Goal: Check status

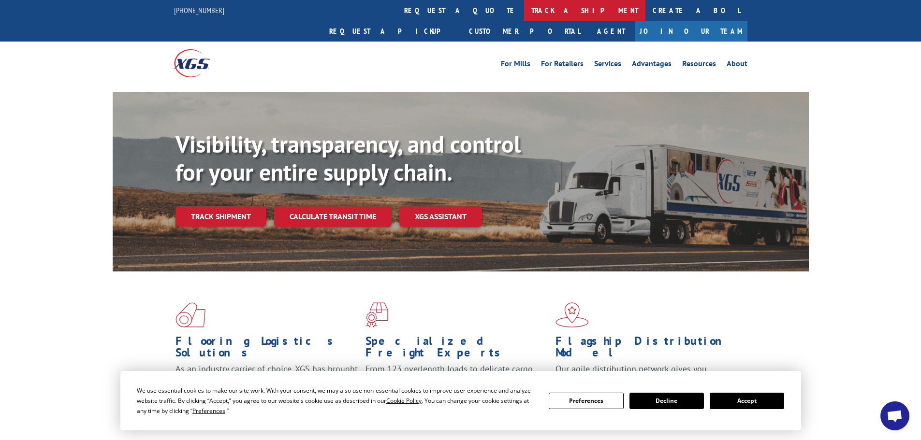
click at [524, 13] on link "track a shipment" at bounding box center [584, 10] width 121 height 21
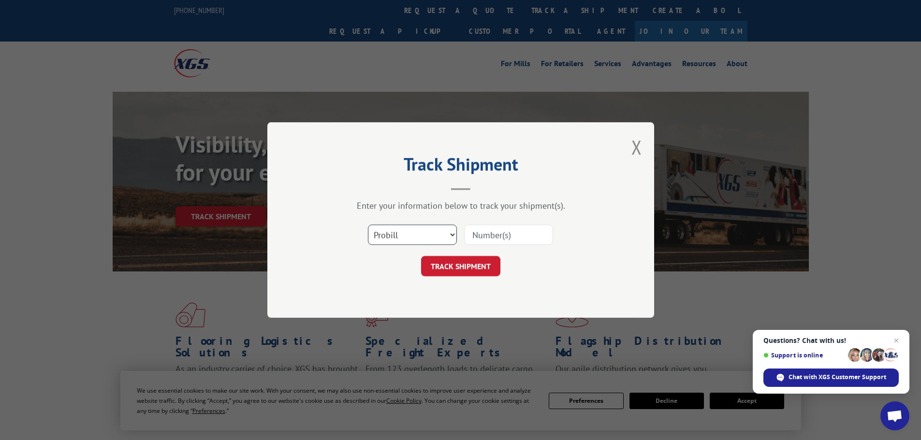
click at [402, 239] on select "Select category... Probill BOL PO" at bounding box center [412, 235] width 89 height 20
select select "bol"
click at [368, 225] on select "Select category... Probill BOL PO" at bounding box center [412, 235] width 89 height 20
click at [467, 228] on input at bounding box center [508, 235] width 89 height 20
paste input "442632"
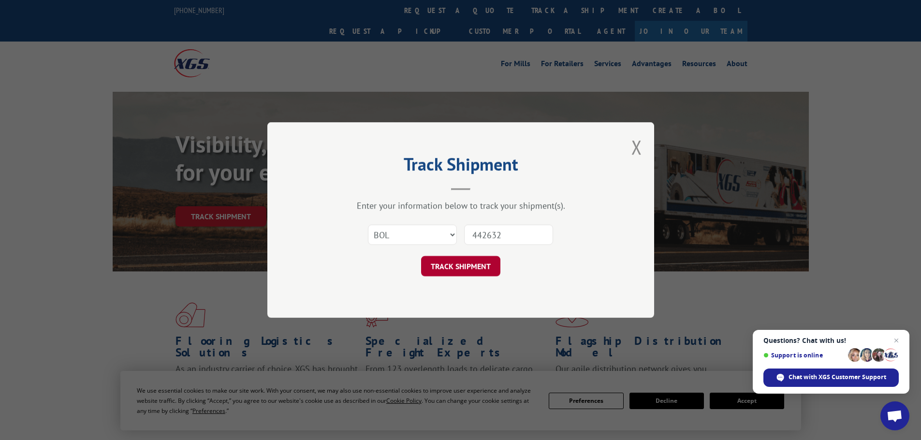
type input "442632"
click at [452, 270] on button "TRACK SHIPMENT" at bounding box center [460, 266] width 79 height 20
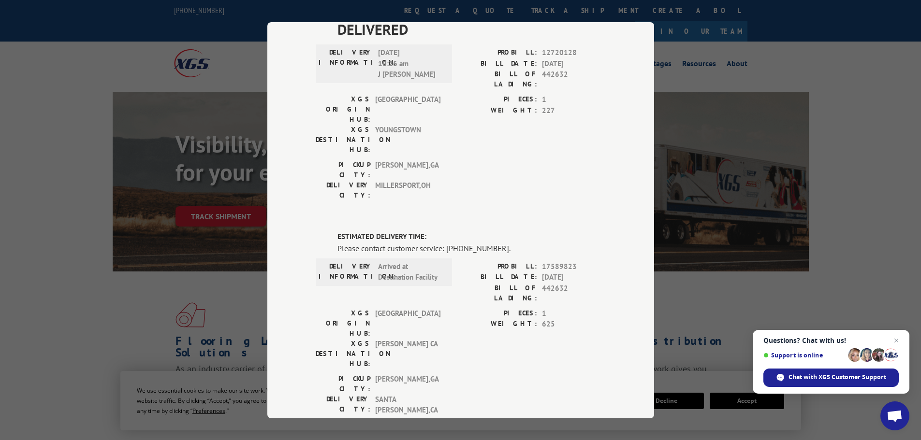
scroll to position [81, 0]
click at [748, 184] on div "Track Shipment DELIVERED DELIVERY INFORMATION: [DATE] 10:26 am J [PERSON_NAME] …" at bounding box center [460, 220] width 921 height 440
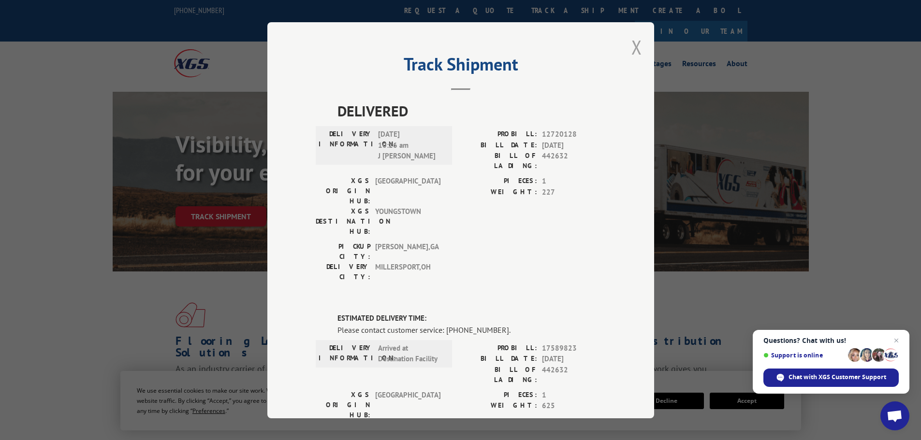
click at [634, 47] on button "Close modal" at bounding box center [636, 47] width 11 height 26
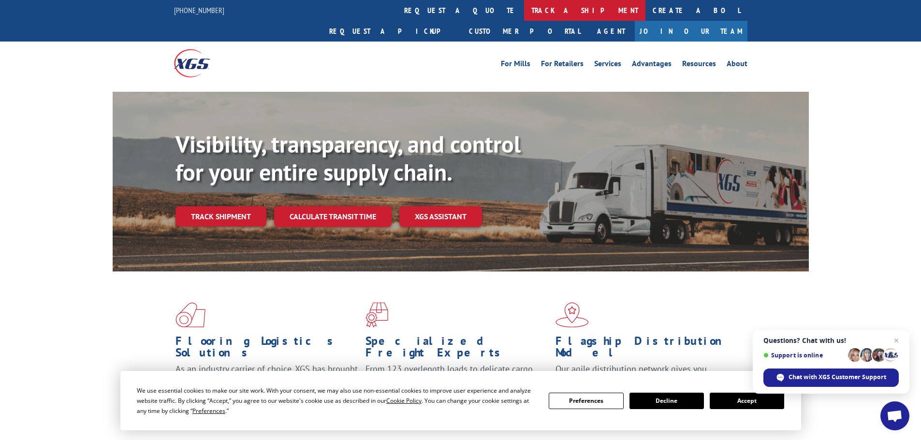
click at [524, 14] on link "track a shipment" at bounding box center [584, 10] width 121 height 21
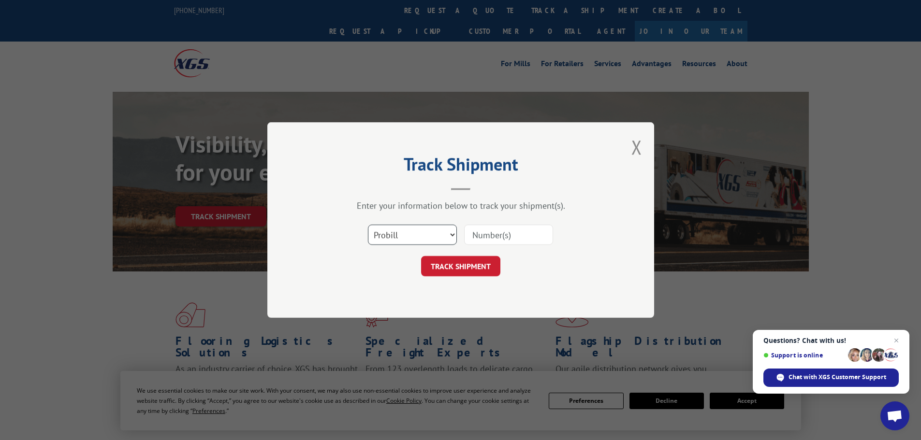
click at [408, 236] on select "Select category... Probill BOL PO" at bounding box center [412, 235] width 89 height 20
select select "bol"
click at [368, 225] on select "Select category... Probill BOL PO" at bounding box center [412, 235] width 89 height 20
click at [483, 233] on input at bounding box center [508, 235] width 89 height 20
paste input "5221290"
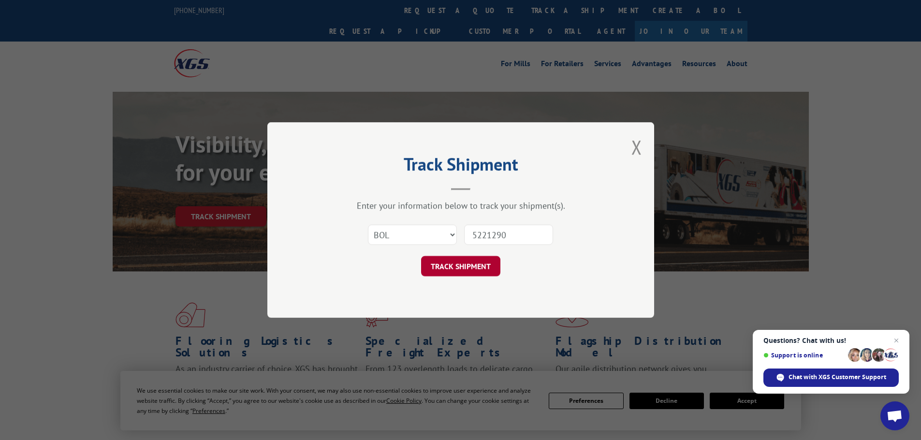
type input "5221290"
click at [469, 264] on button "TRACK SHIPMENT" at bounding box center [460, 266] width 79 height 20
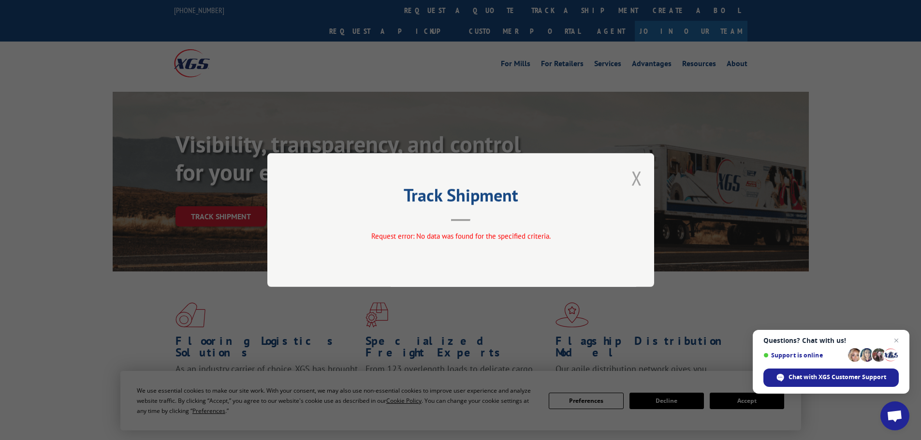
click at [637, 176] on button "Close modal" at bounding box center [636, 178] width 11 height 26
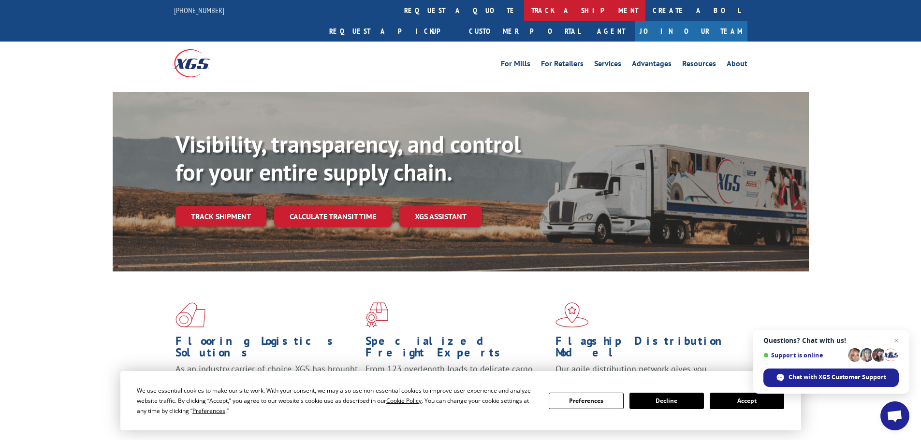
click at [524, 10] on link "track a shipment" at bounding box center [584, 10] width 121 height 21
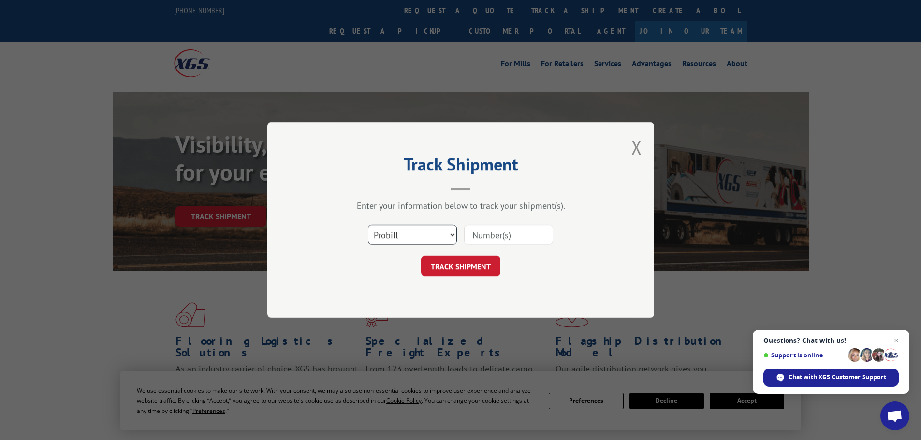
click at [376, 235] on select "Select category... Probill BOL PO" at bounding box center [412, 235] width 89 height 20
select select "bol"
click at [368, 225] on select "Select category... Probill BOL PO" at bounding box center [412, 235] width 89 height 20
click at [484, 235] on input at bounding box center [508, 235] width 89 height 20
paste input "5221290"
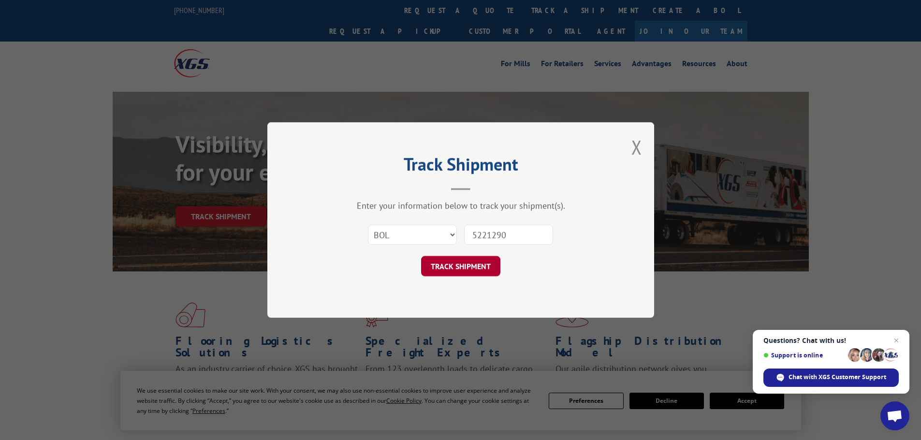
type input "5221290"
click at [462, 263] on button "TRACK SHIPMENT" at bounding box center [460, 266] width 79 height 20
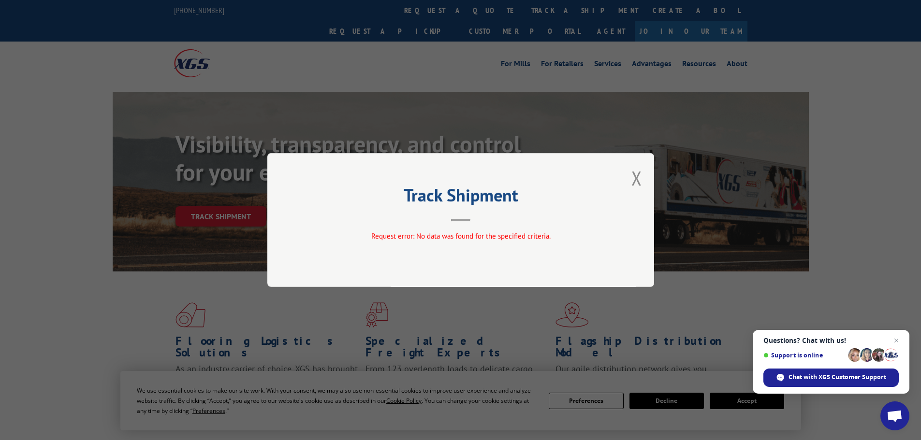
click at [273, 46] on div "Track Shipment Request error: No data was found for the specified criteria." at bounding box center [460, 220] width 921 height 440
click at [629, 181] on div "Track Shipment Request error: No data was found for the specified criteria." at bounding box center [460, 220] width 387 height 134
click at [637, 179] on button "Close modal" at bounding box center [636, 178] width 11 height 26
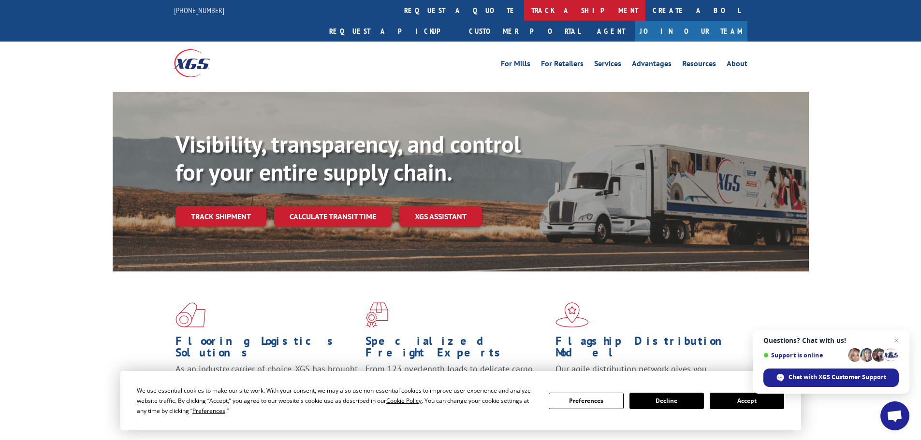
click at [524, 7] on link "track a shipment" at bounding box center [584, 10] width 121 height 21
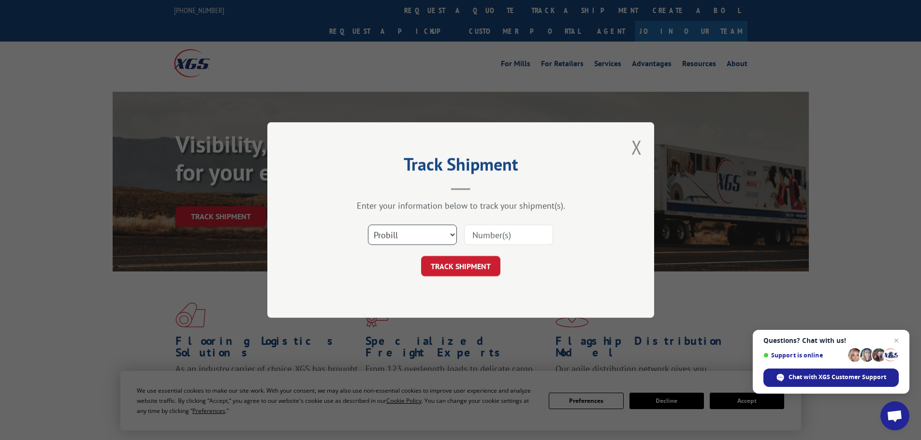
click at [393, 238] on select "Select category... Probill BOL PO" at bounding box center [412, 235] width 89 height 20
select select "bol"
click at [368, 225] on select "Select category... Probill BOL PO" at bounding box center [412, 235] width 89 height 20
click at [490, 236] on input at bounding box center [508, 235] width 89 height 20
paste input "442632"
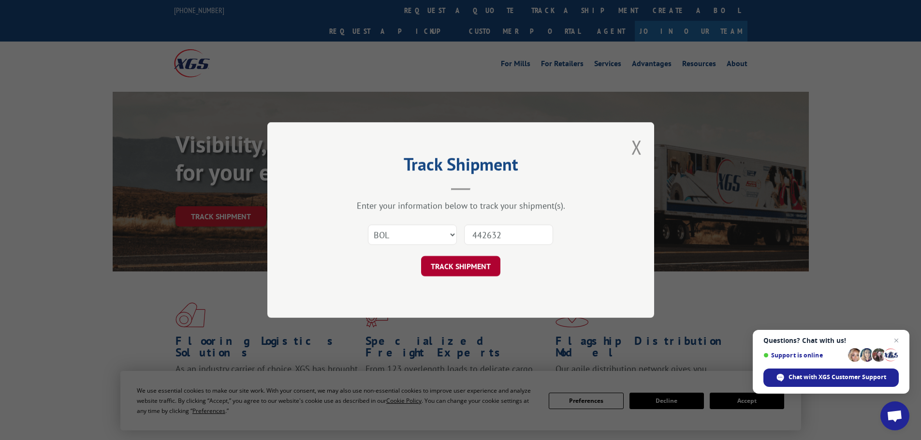
type input "442632"
click at [459, 269] on button "TRACK SHIPMENT" at bounding box center [460, 266] width 79 height 20
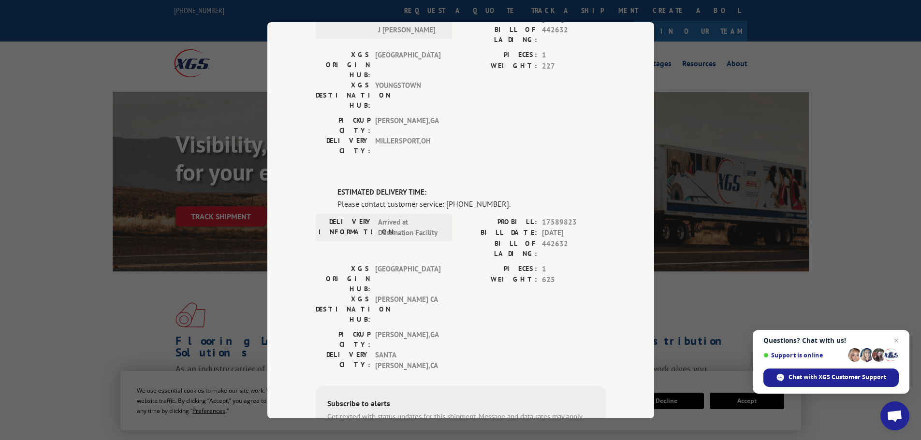
scroll to position [145, 0]
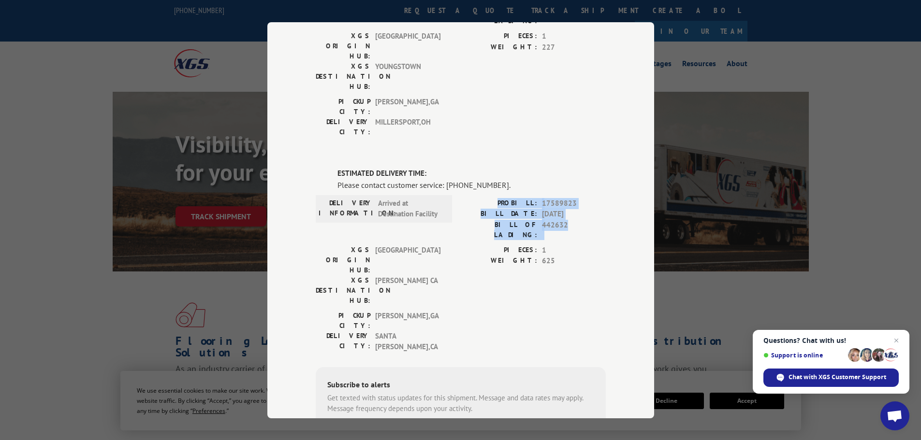
drag, startPoint x: 506, startPoint y: 145, endPoint x: 583, endPoint y: 170, distance: 80.4
click at [583, 198] on div "PROBILL: 17589823 BILL DATE: [DATE] BILL OF LADING: 442632" at bounding box center [533, 219] width 145 height 42
copy div "PROBILL: 17589823 BILL DATE: [DATE] BILL OF LADING: 442632"
click at [822, 375] on span "Chat with XGS Customer Support" at bounding box center [837, 377] width 98 height 9
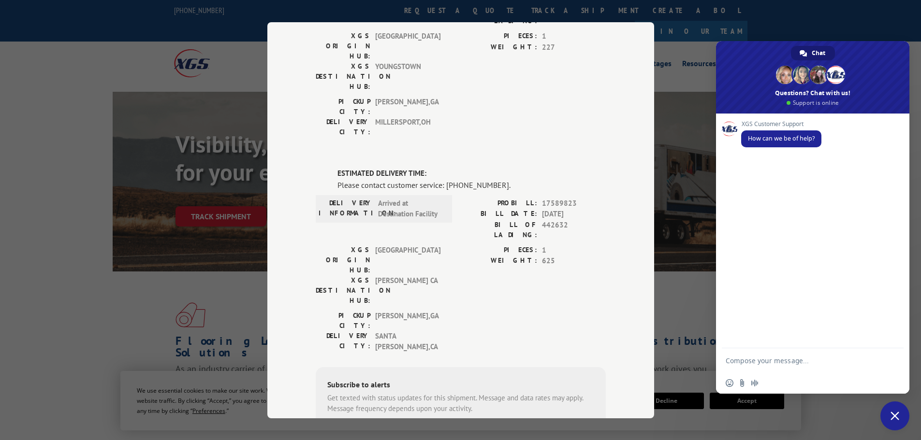
click at [752, 360] on textarea "Compose your message..." at bounding box center [803, 361] width 155 height 24
click at [808, 368] on textarea "can I get an eta on" at bounding box center [803, 361] width 155 height 24
paste textarea "PROBILL: 17589823 BILL DATE: [DATE] BILL OF LADING: 442632"
type textarea "can I get an eta on PROBILL: 17589823 BILL DATE: [DATE] BILL OF LADING: 442632"
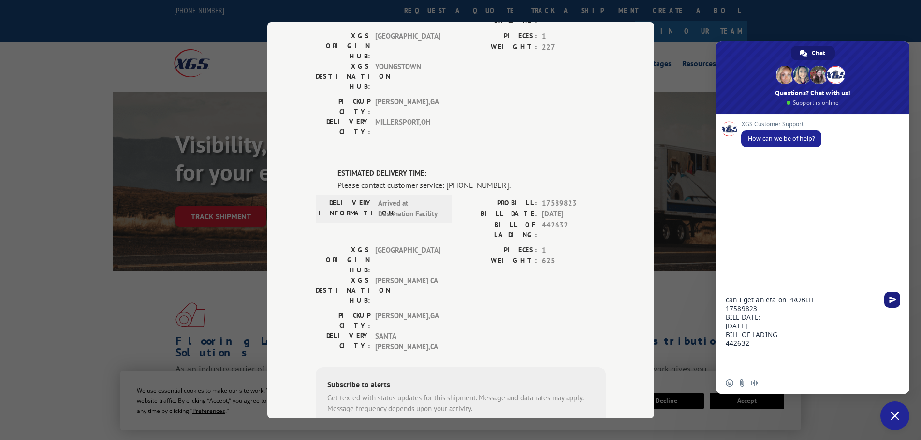
click at [893, 300] on span "Send" at bounding box center [892, 299] width 7 height 7
